Goal: Information Seeking & Learning: Learn about a topic

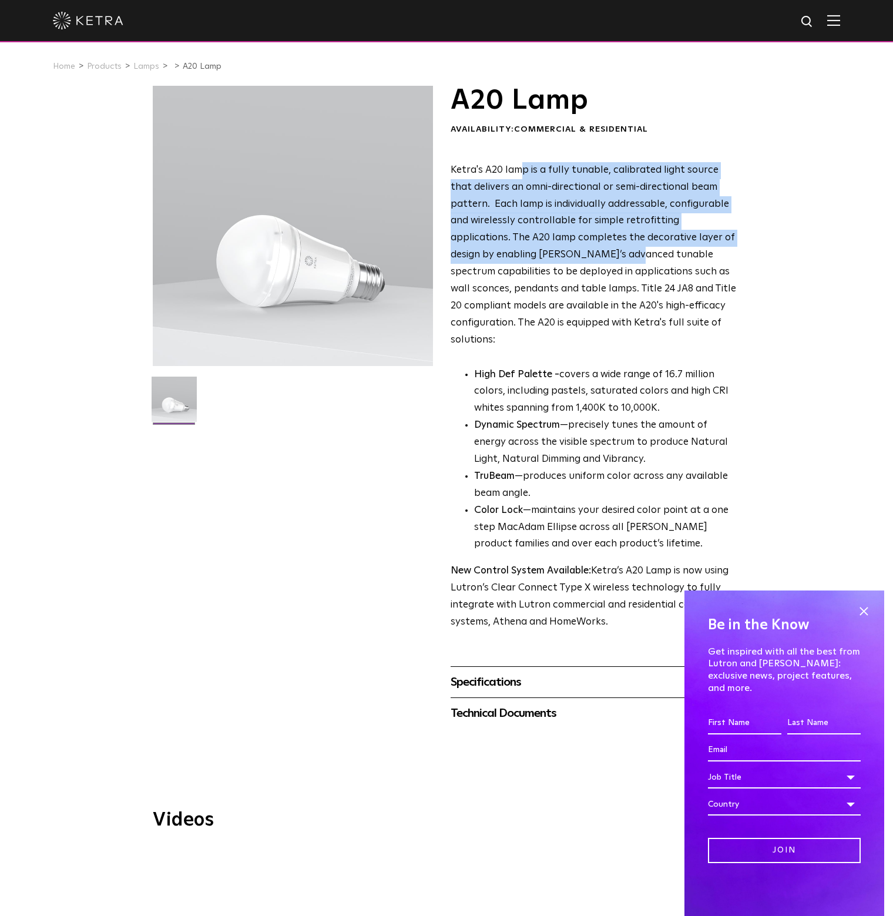
drag, startPoint x: 522, startPoint y: 173, endPoint x: 544, endPoint y: 247, distance: 77.2
click at [544, 247] on p "Ketra's A20 lamp is a fully tunable, calibrated light source that delivers an o…" at bounding box center [594, 255] width 286 height 187
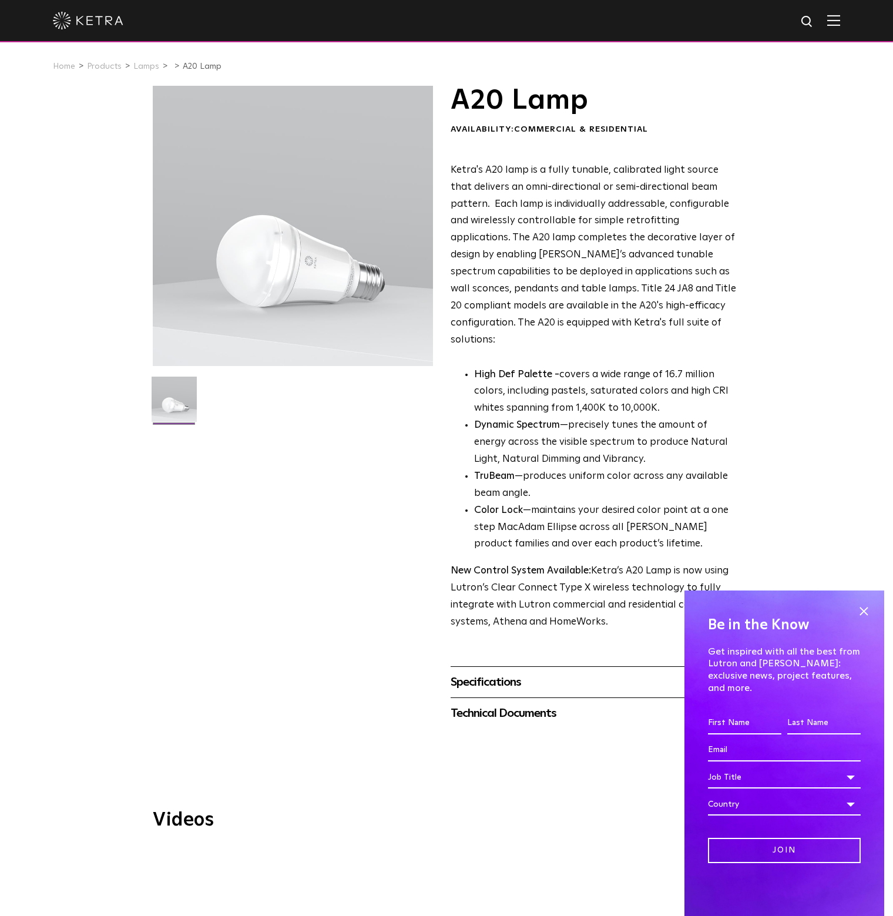
click at [467, 167] on span "Ketra's A20 lamp is a fully tunable, calibrated light source that delivers an o…" at bounding box center [594, 255] width 286 height 180
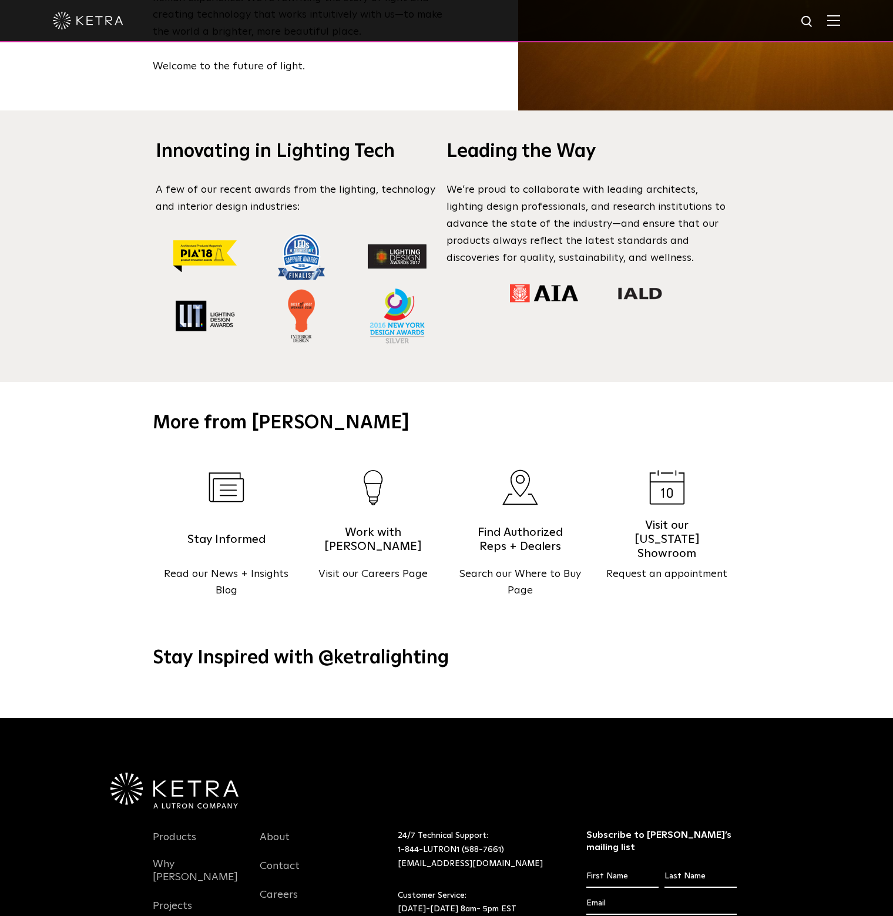
scroll to position [1514, 0]
